Goal: Information Seeking & Learning: Understand process/instructions

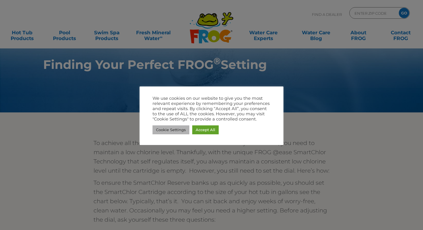
click at [177, 129] on link "Cookie Settings" at bounding box center [170, 129] width 37 height 9
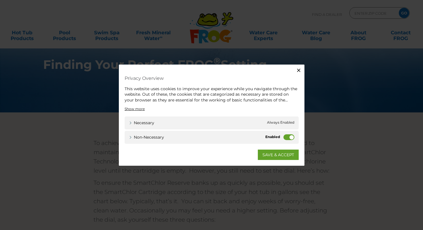
click at [293, 136] on label "Non-necessary" at bounding box center [288, 137] width 11 height 6
click at [0, 0] on input "Non-necessary" at bounding box center [0, 0] width 0 height 0
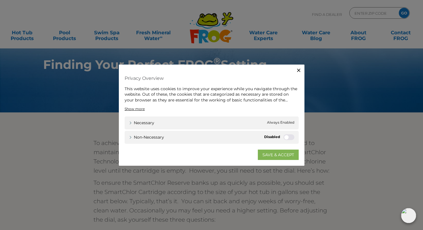
click at [277, 152] on link "SAVE & ACCEPT" at bounding box center [278, 154] width 41 height 10
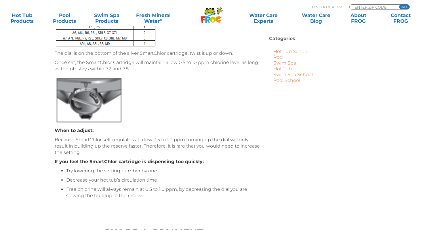
scroll to position [255, 0]
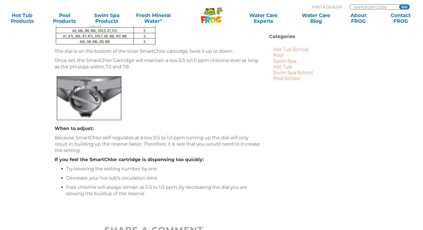
click at [152, 186] on li "Free chlorine will always remain at 0.5 to 1.0 ppm, by decreasing the dial you …" at bounding box center [164, 190] width 196 height 13
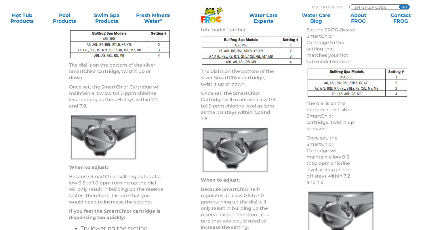
scroll to position [837, 0]
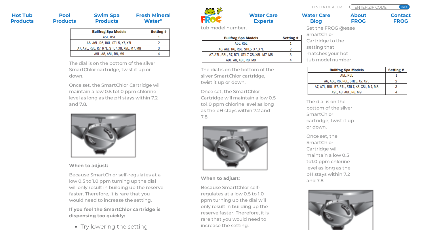
click at [154, 201] on p "Because SmartChlor self-regulates at a low 0.5 to 1.0 ppm turning up the dial w…" at bounding box center [116, 187] width 94 height 32
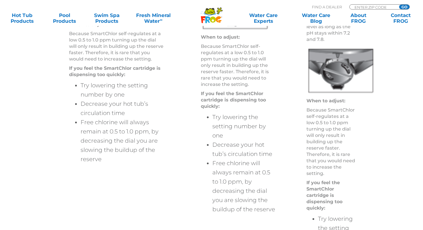
scroll to position [979, 0]
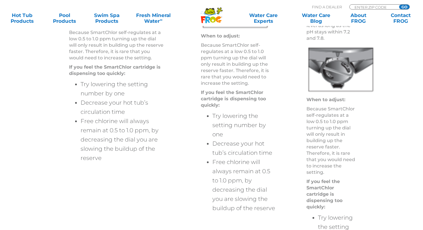
click at [154, 201] on div "A How do I Adjust the SmartChlor Cartridge and When? Set the FROG @ease SmartCh…" at bounding box center [211, 123] width 345 height 593
